Goal: Task Accomplishment & Management: Complete application form

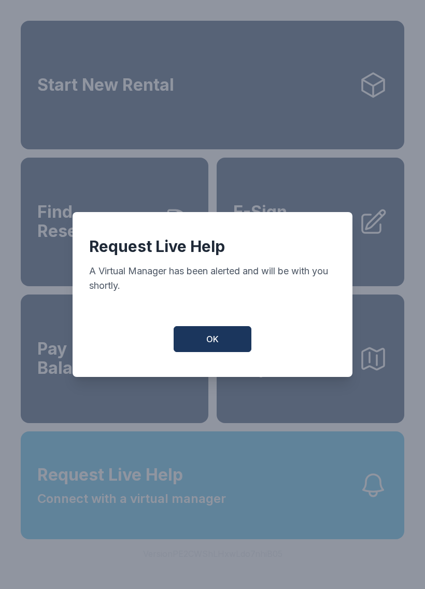
click at [221, 336] on button "OK" at bounding box center [213, 339] width 78 height 26
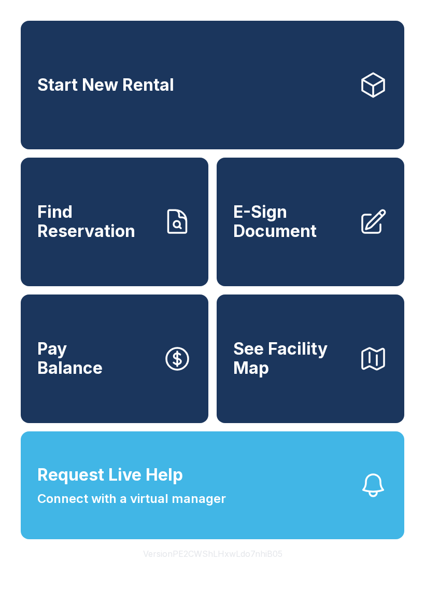
click at [217, 508] on span "Connect with a virtual manager" at bounding box center [131, 498] width 189 height 19
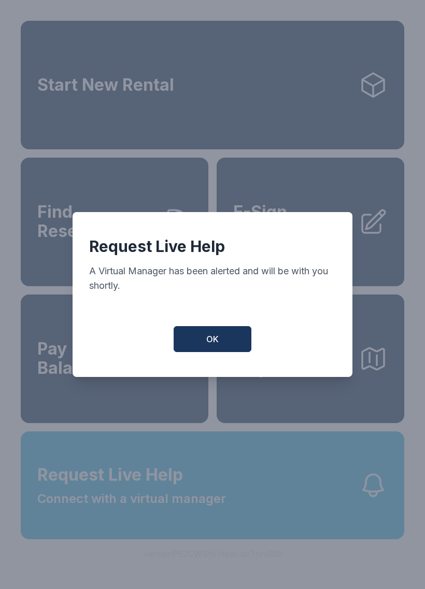
click at [210, 340] on span "OK" at bounding box center [212, 339] width 12 height 12
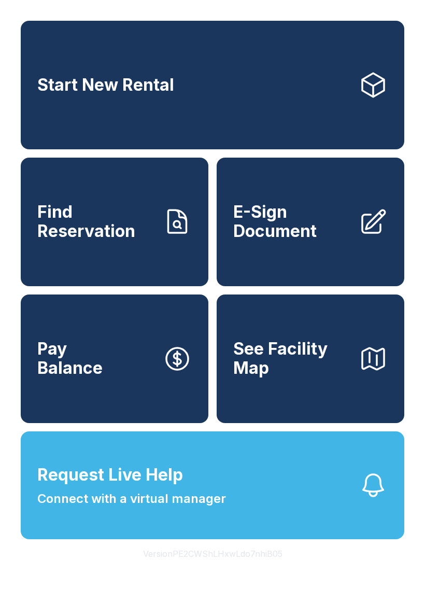
click at [176, 508] on span "Connect with a virtual manager" at bounding box center [131, 498] width 189 height 19
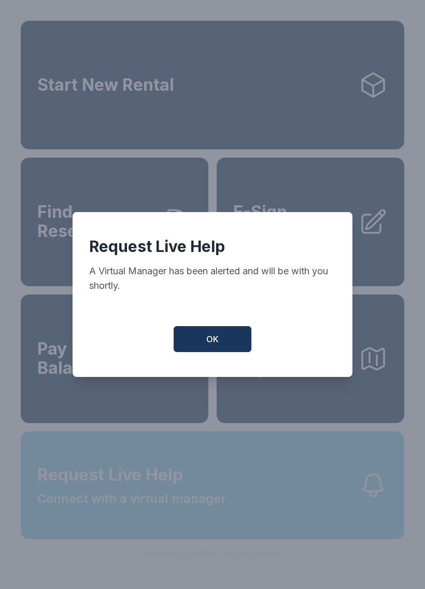
click at [175, 517] on div "Request Live Help A Virtual Manager has been alerted and will be with you short…" at bounding box center [212, 294] width 425 height 589
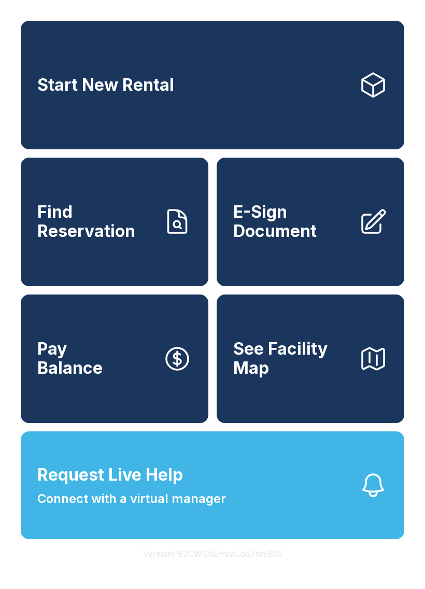
click at [238, 538] on button "Request Live Help Connect with a virtual manager" at bounding box center [213, 485] width 384 height 108
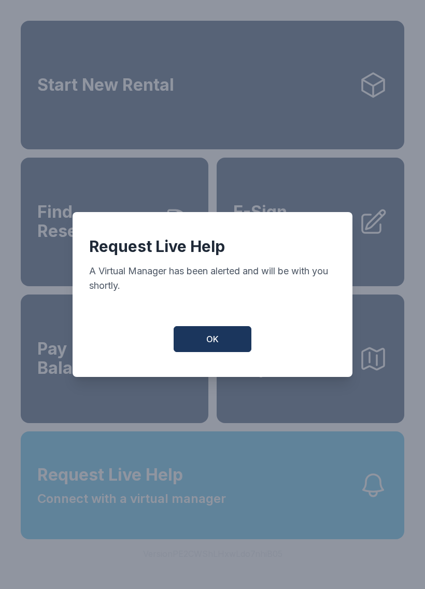
click at [213, 342] on span "OK" at bounding box center [212, 339] width 12 height 12
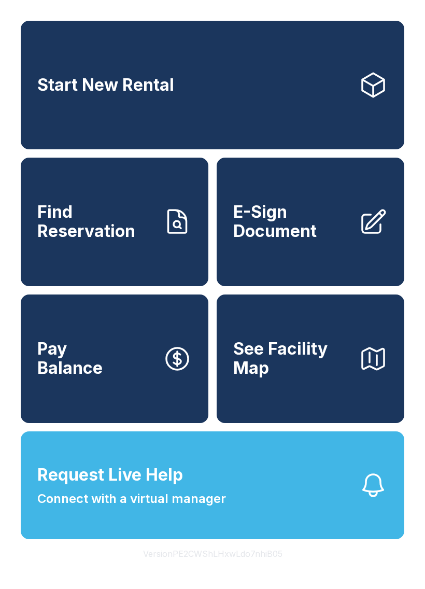
click at [194, 106] on link "Start New Rental" at bounding box center [213, 85] width 384 height 129
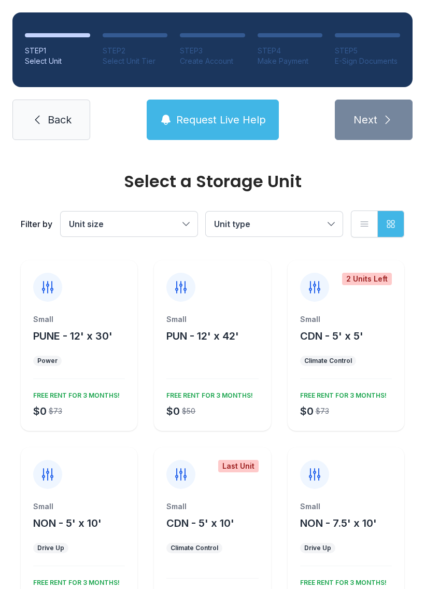
click at [216, 118] on span "Request Live Help" at bounding box center [221, 119] width 90 height 15
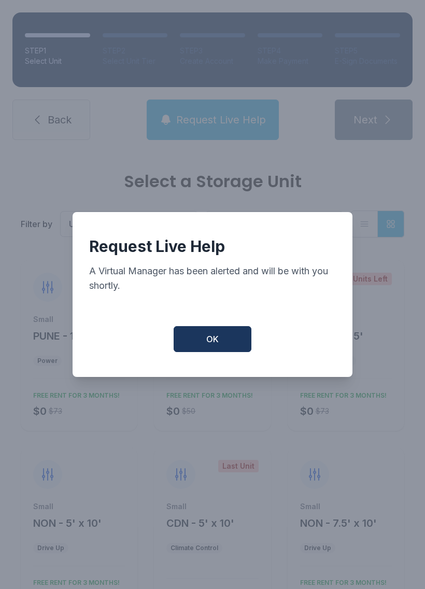
click at [221, 347] on button "OK" at bounding box center [213, 339] width 78 height 26
